Goal: Information Seeking & Learning: Compare options

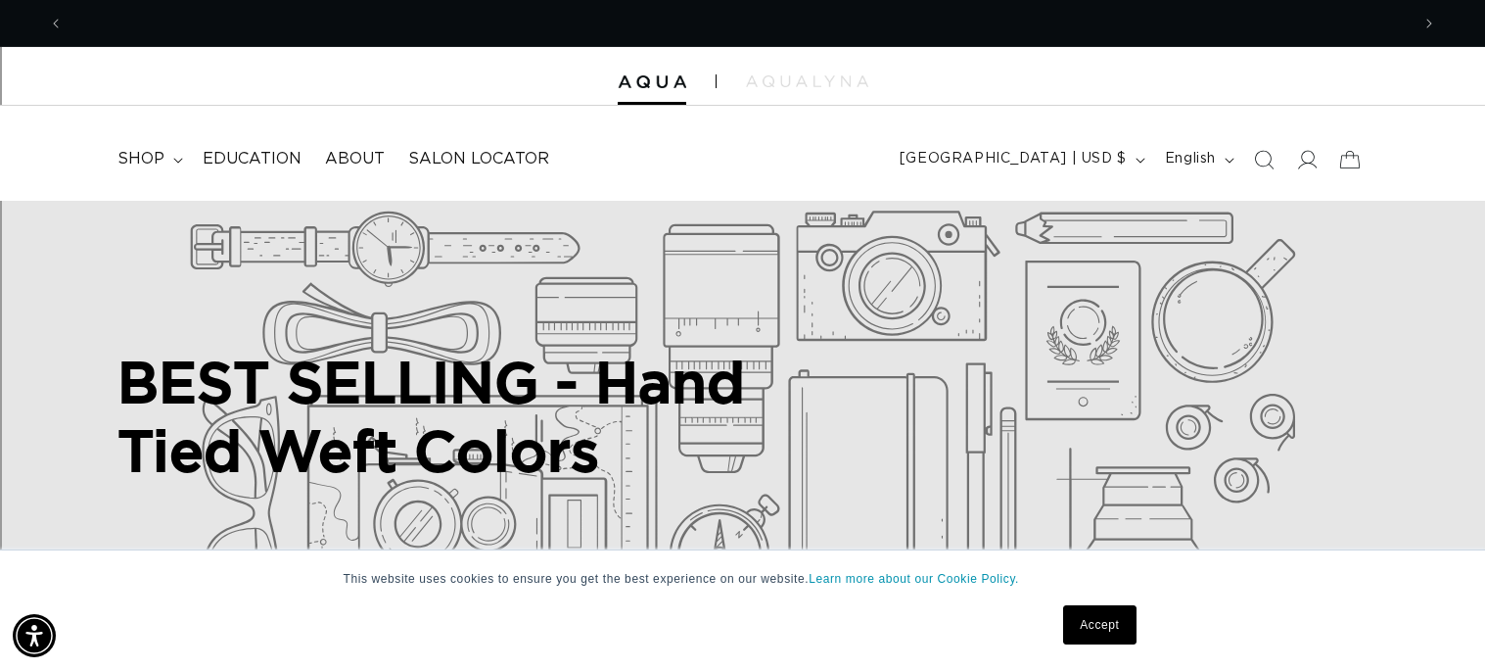
scroll to position [0, 2691]
click at [1092, 606] on link "Accept" at bounding box center [1099, 624] width 72 height 39
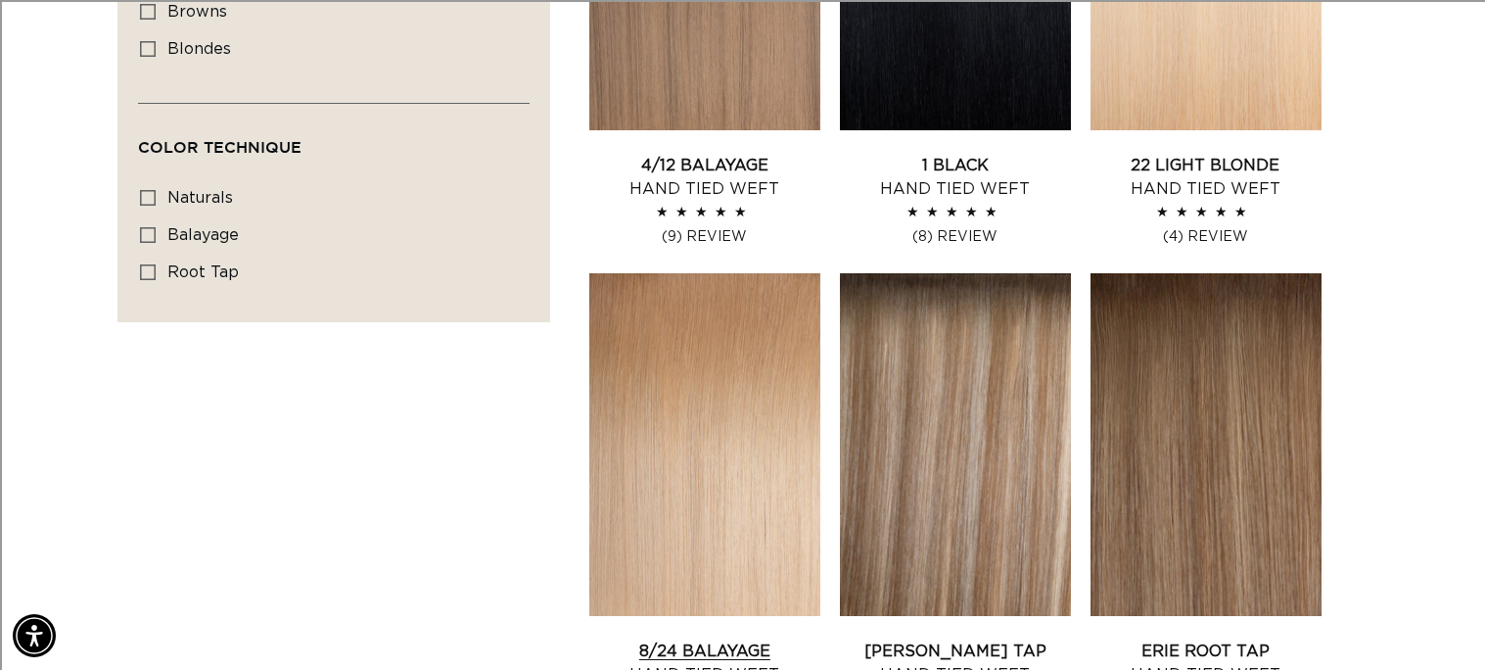
scroll to position [1399, 0]
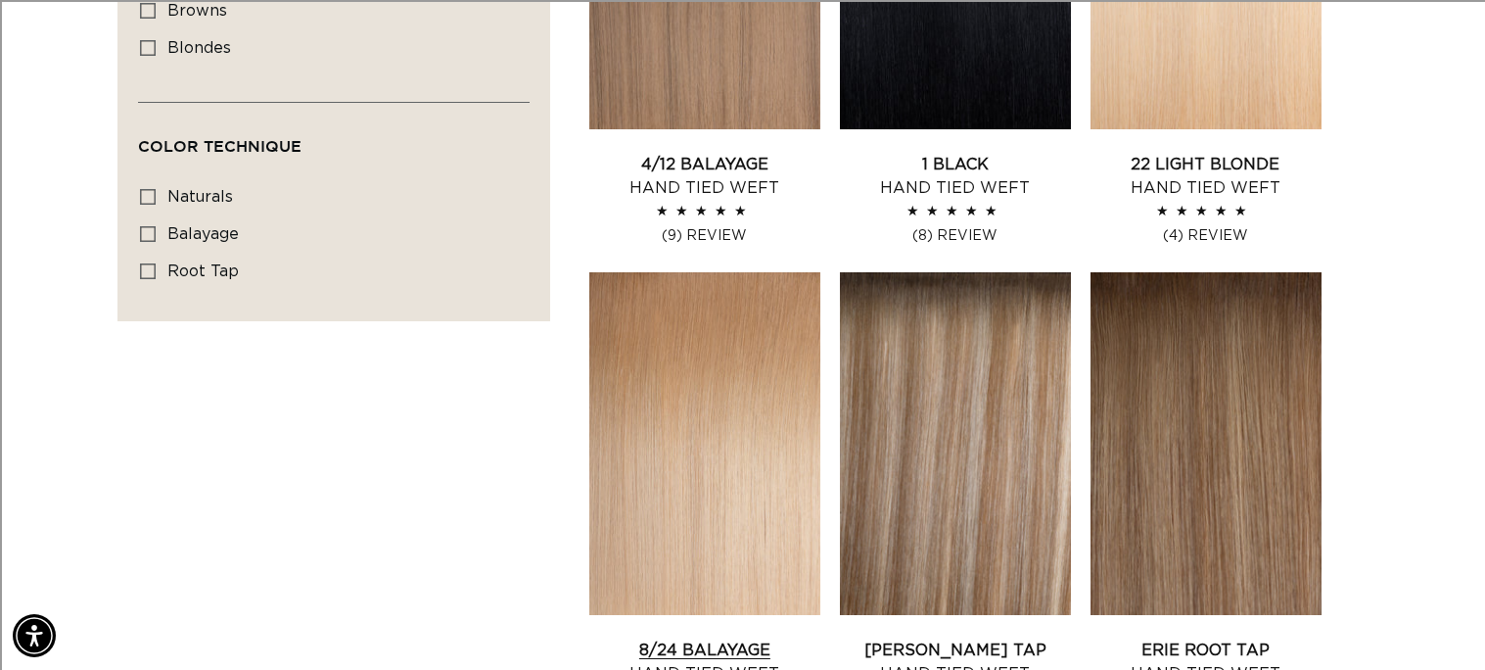
click at [659, 638] on link "8/24 Balayage Hand Tied Weft" at bounding box center [704, 661] width 231 height 47
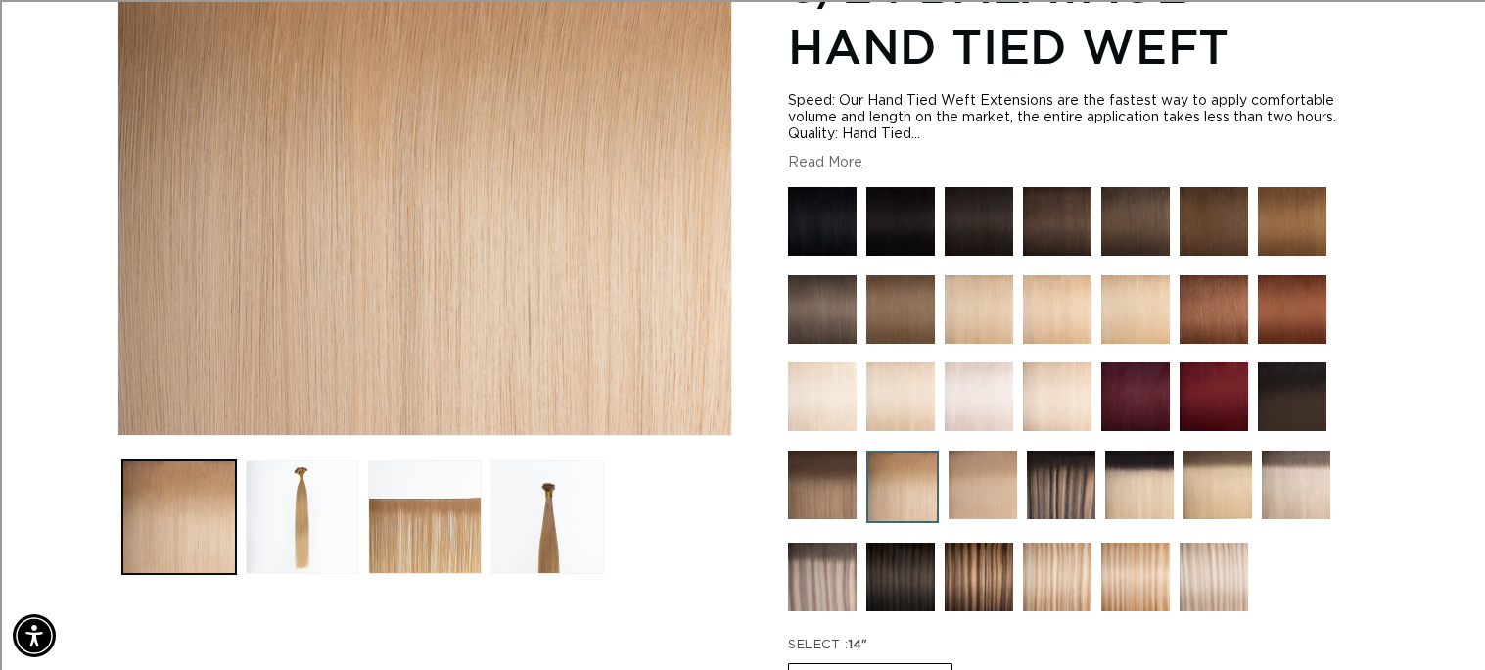
click at [1028, 576] on img at bounding box center [1057, 576] width 69 height 69
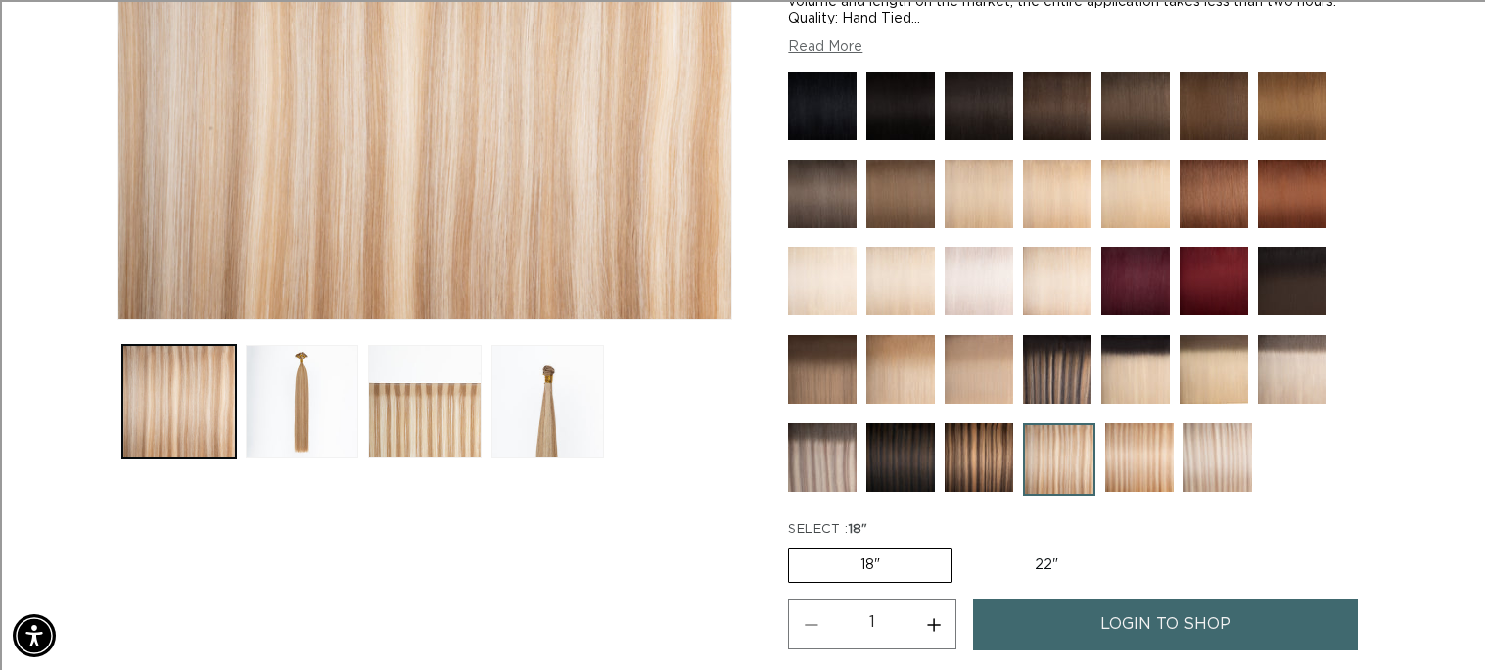
scroll to position [458, 0]
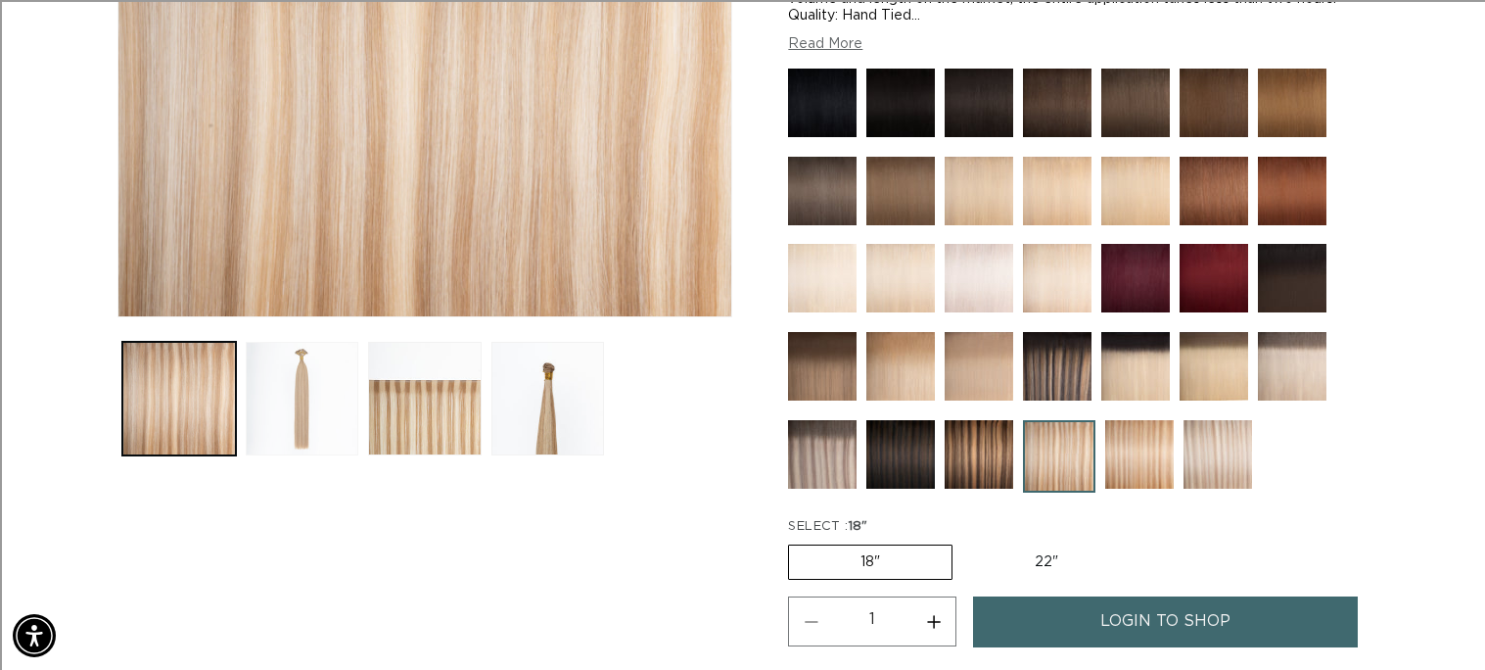
click at [264, 372] on button "Load image 2 in gallery view" at bounding box center [303, 399] width 114 height 114
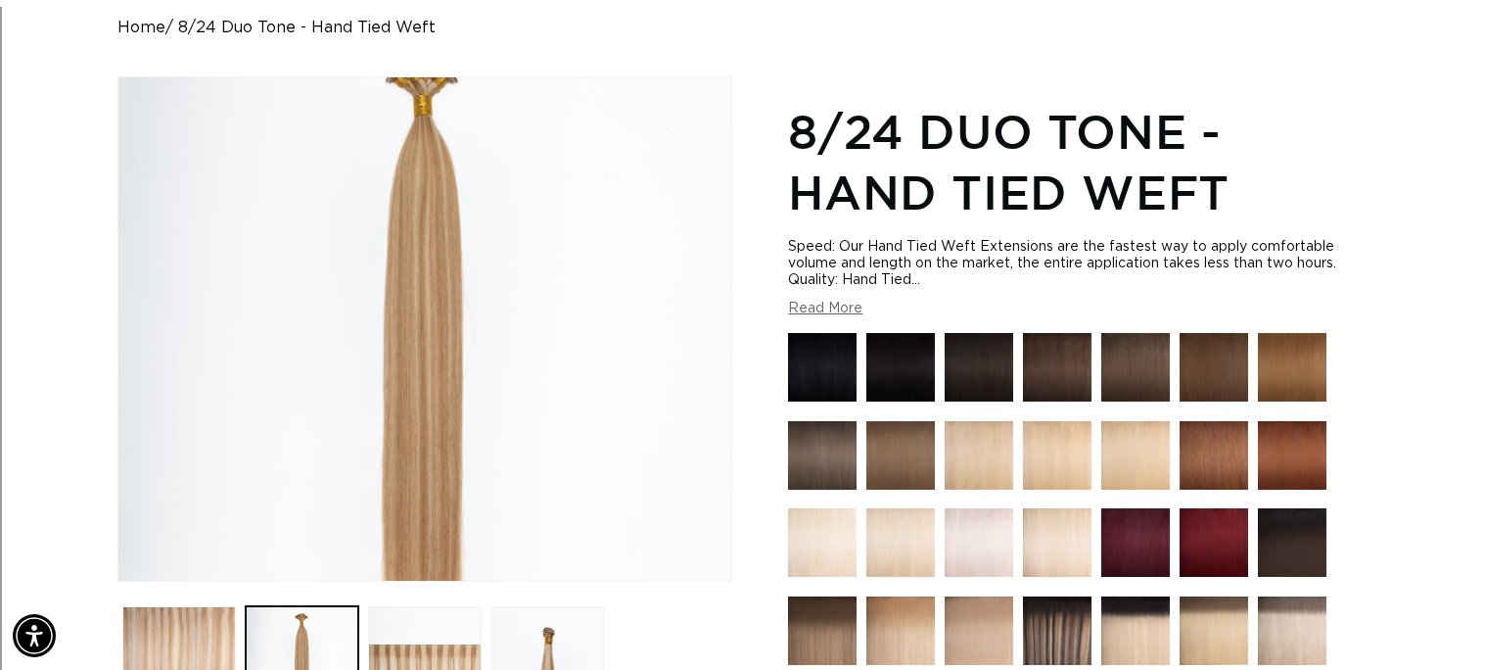
scroll to position [242, 0]
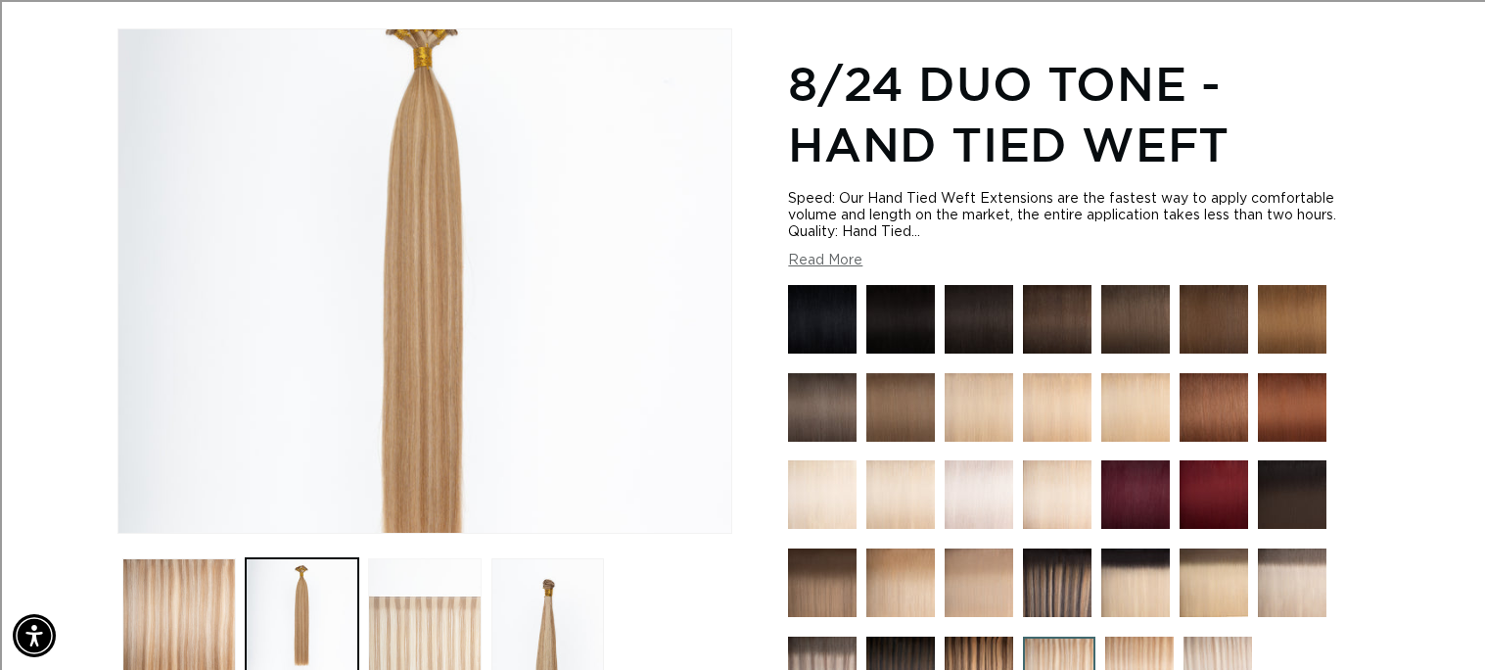
click at [387, 602] on button "Load image 3 in gallery view" at bounding box center [425, 615] width 114 height 114
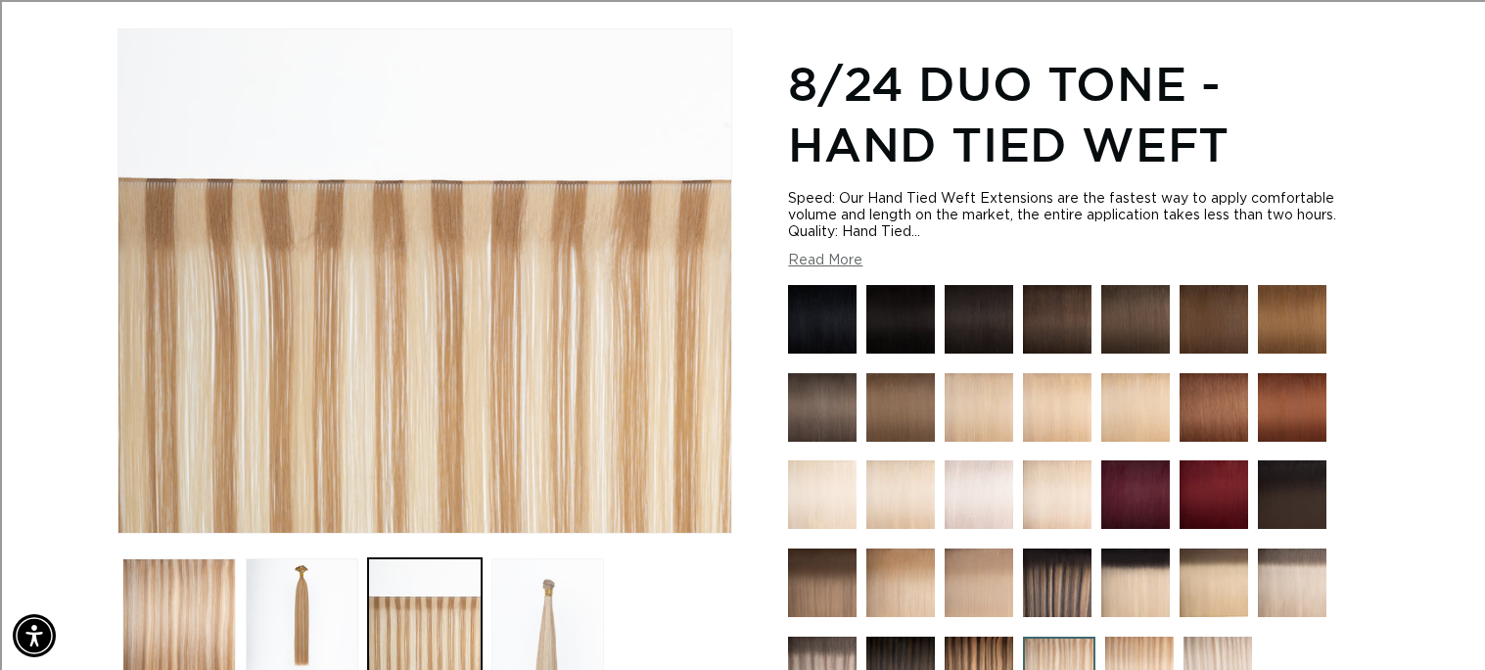
scroll to position [0, 0]
click at [536, 590] on button "Load image 4 in gallery view" at bounding box center [548, 615] width 114 height 114
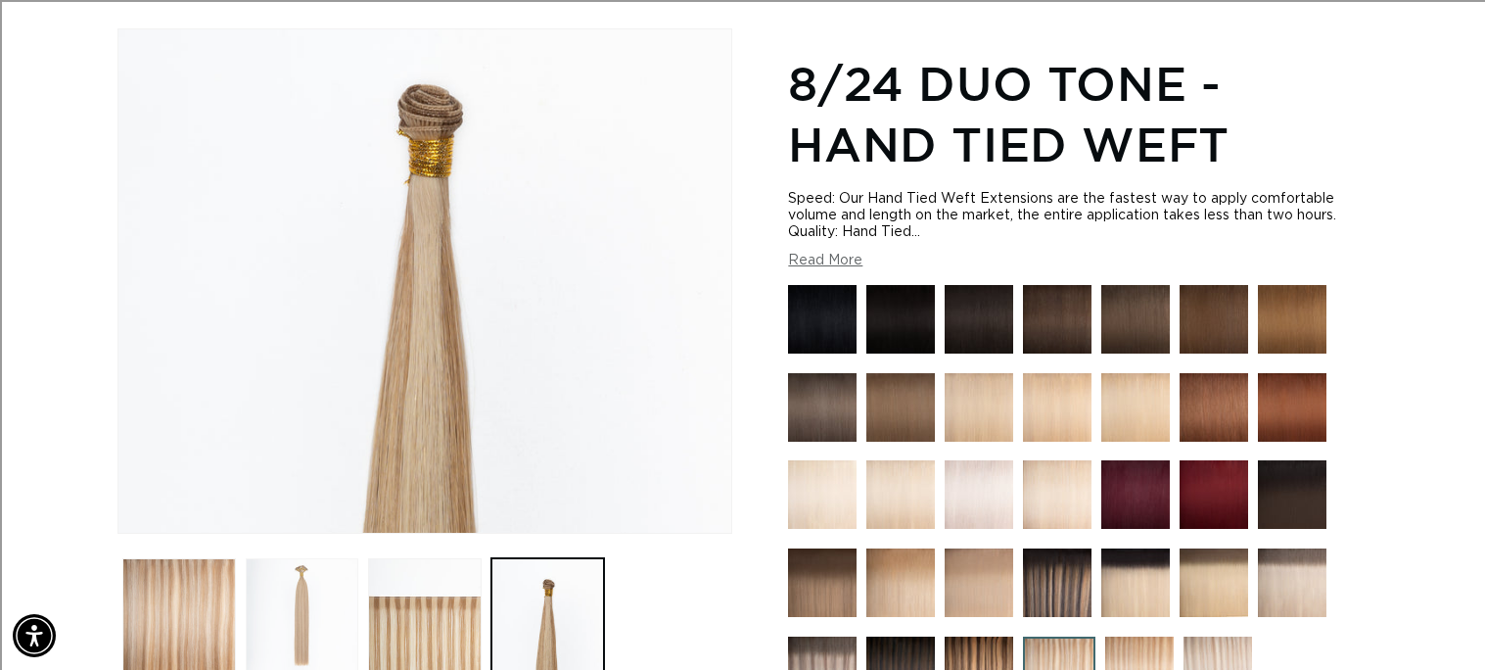
scroll to position [0, 1345]
click at [165, 589] on button "Load image 1 in gallery view" at bounding box center [179, 615] width 114 height 114
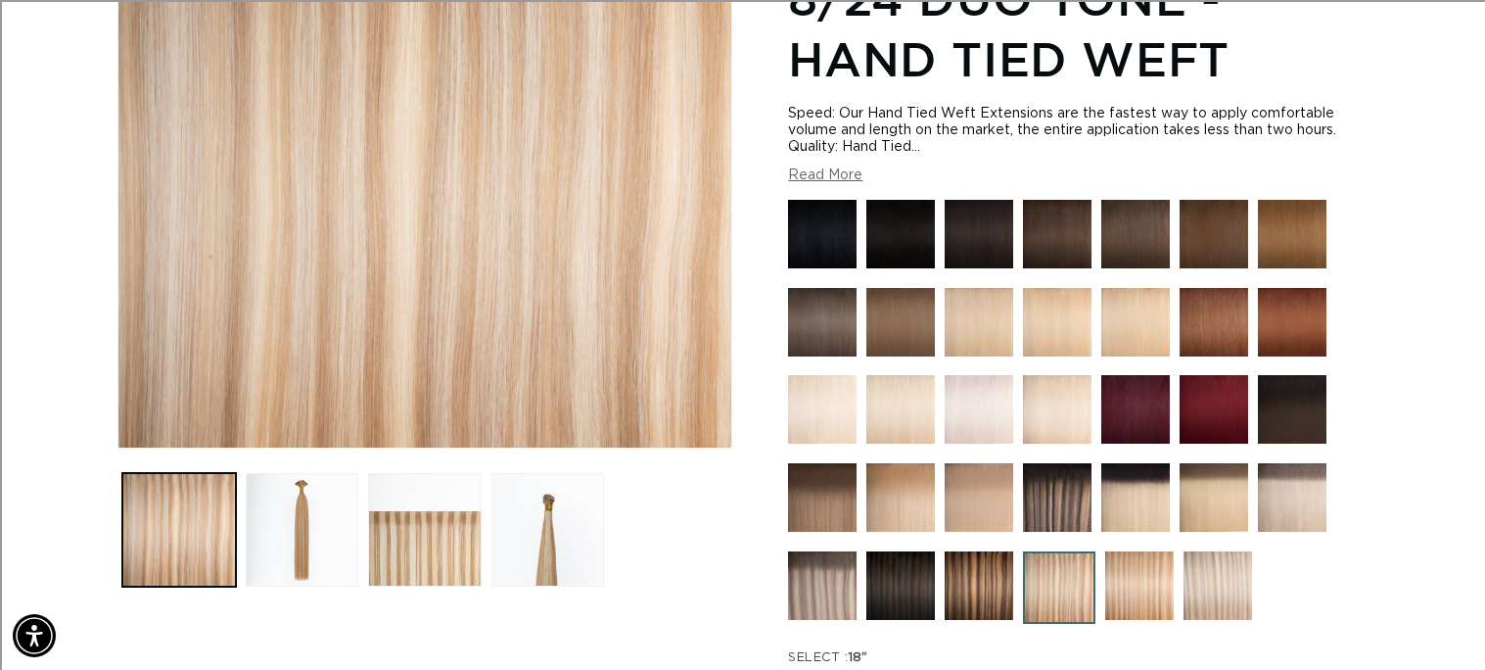
scroll to position [0, 2691]
click at [1052, 411] on img at bounding box center [1057, 409] width 69 height 69
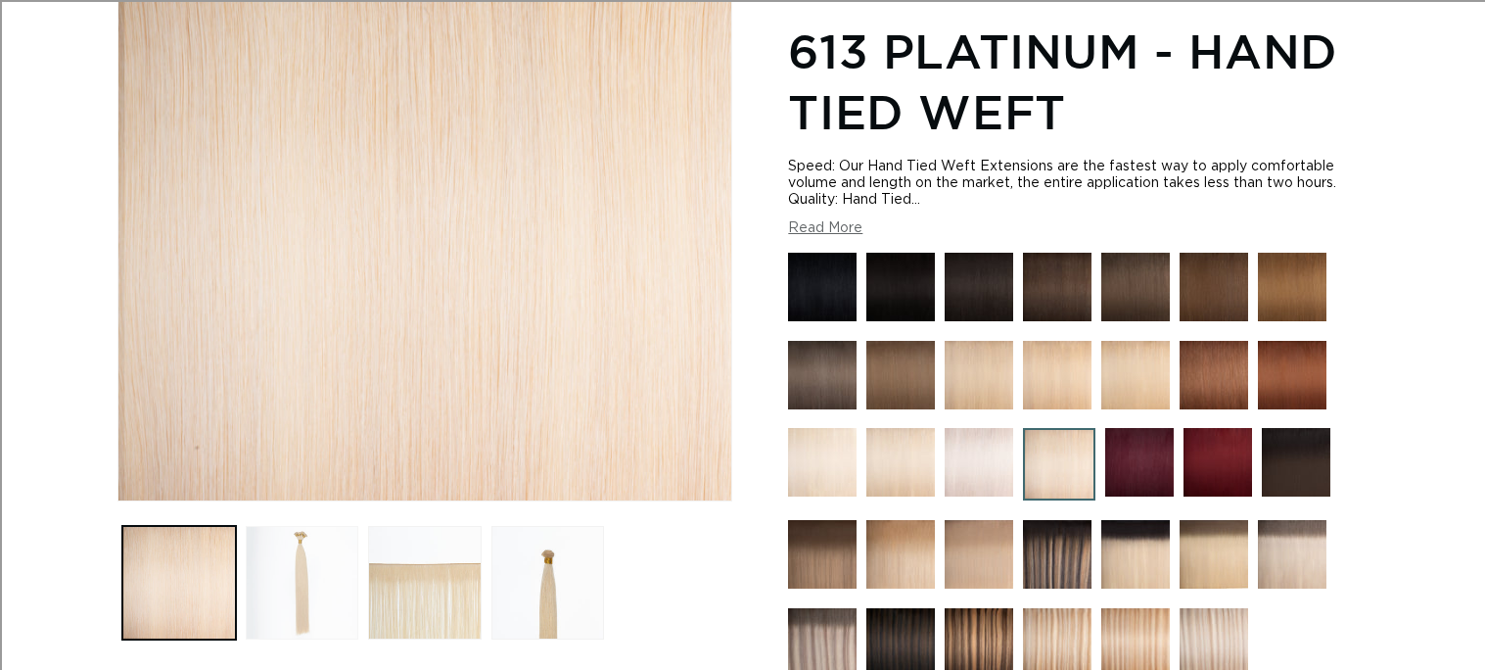
click at [303, 572] on button "Load image 2 in gallery view" at bounding box center [303, 583] width 114 height 114
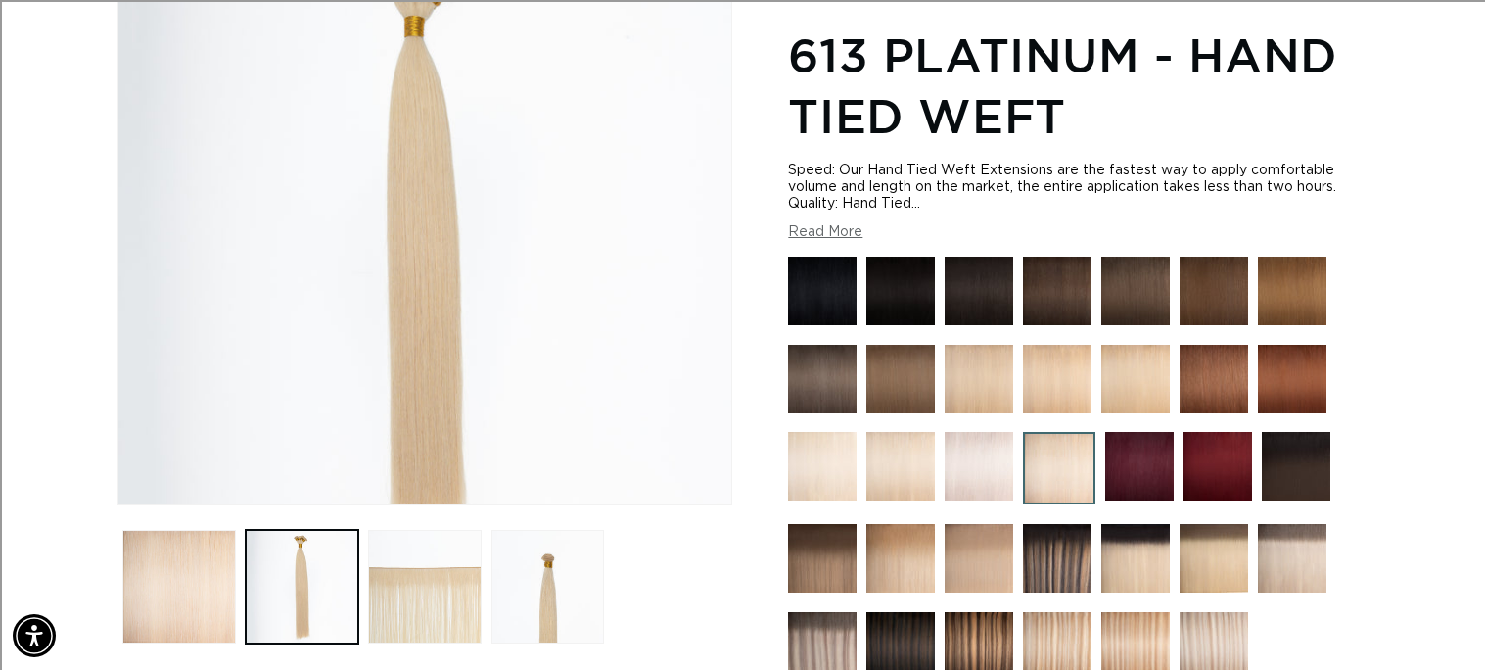
scroll to position [0, 1345]
click at [968, 358] on img at bounding box center [979, 379] width 69 height 69
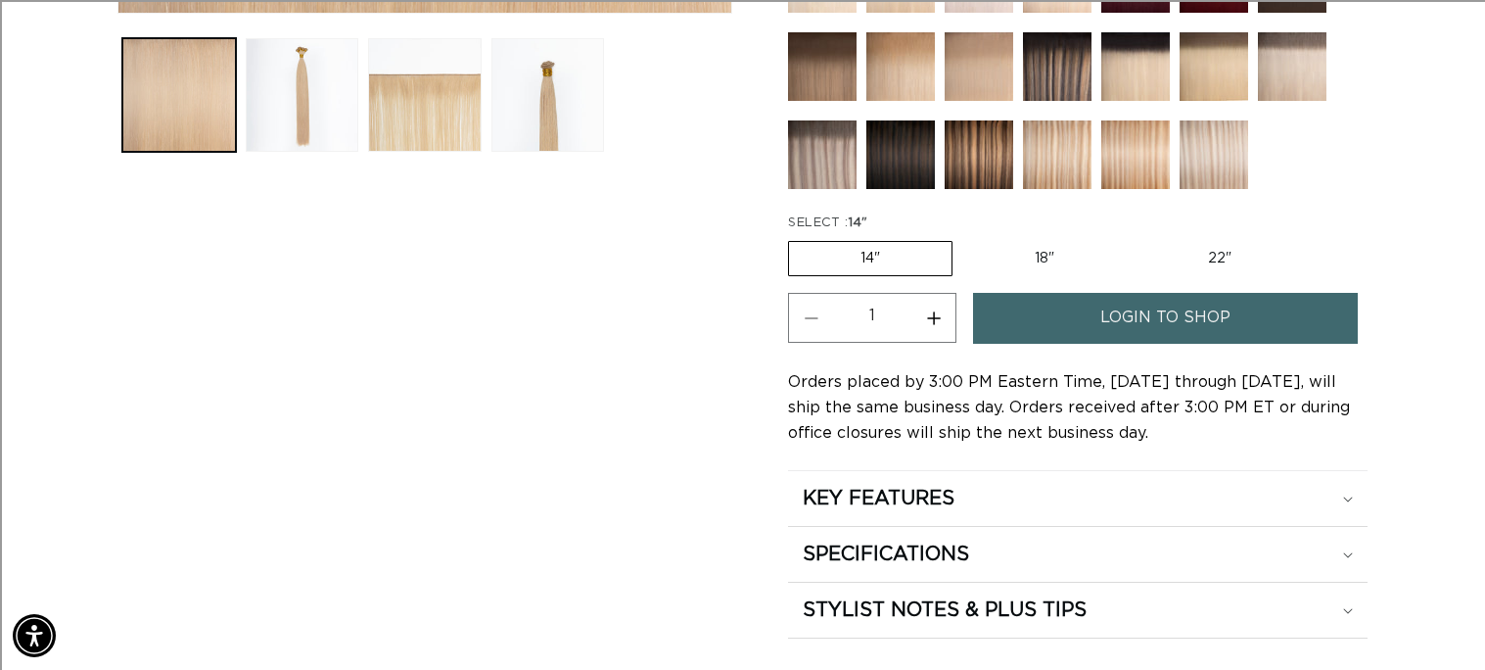
scroll to position [771, 0]
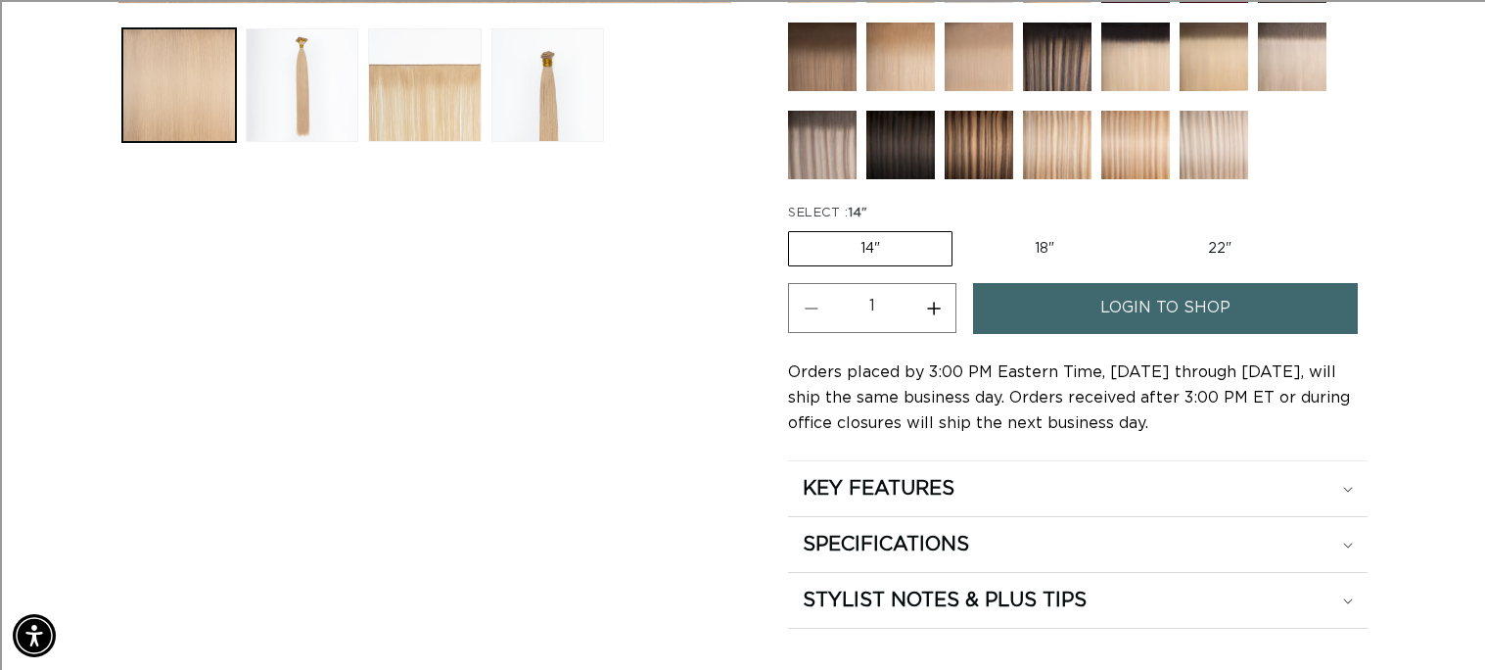
click at [1220, 232] on label "22" Variant sold out or unavailable" at bounding box center [1220, 248] width 166 height 33
click at [1137, 228] on input "22" Variant sold out or unavailable" at bounding box center [1136, 227] width 1 height 1
radio input "true"
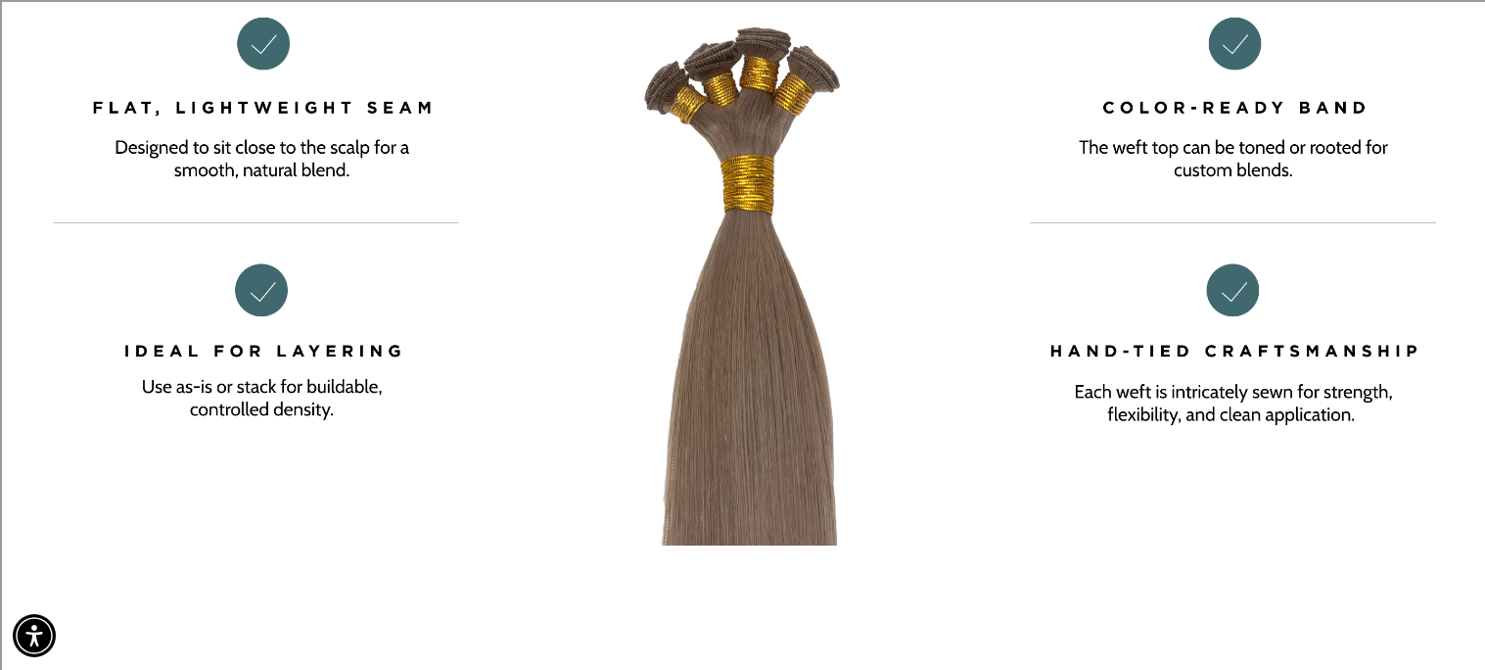
scroll to position [0, 0]
